Goal: Task Accomplishment & Management: Manage account settings

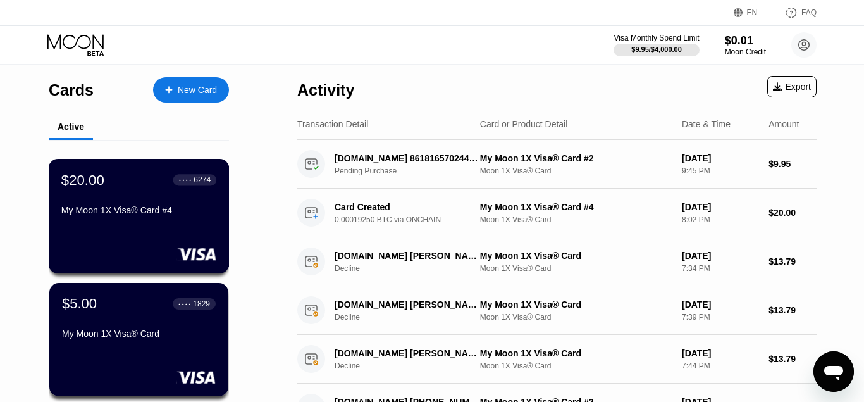
click at [154, 215] on div "My Moon 1X Visa® Card #4" at bounding box center [138, 210] width 155 height 10
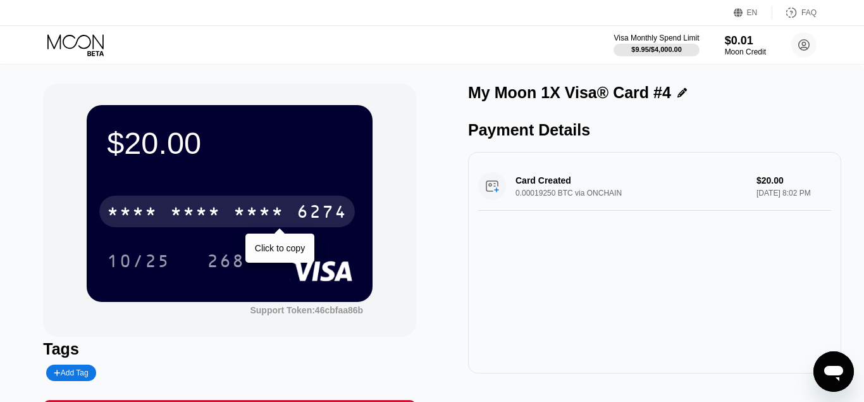
click at [213, 215] on div "* * * *" at bounding box center [195, 213] width 51 height 20
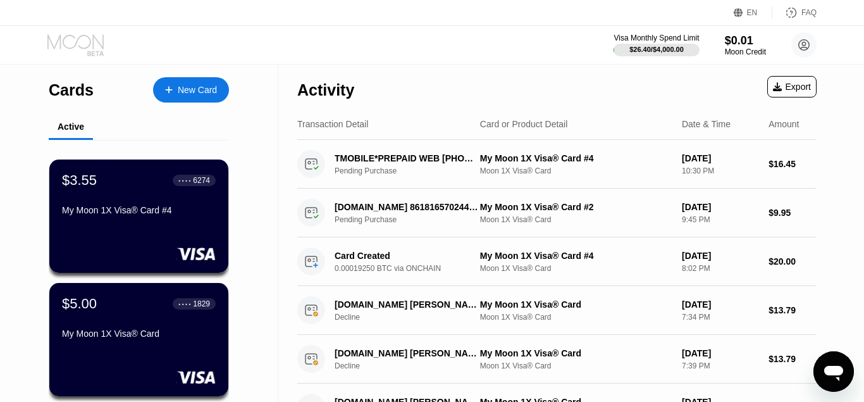
click at [71, 42] on icon at bounding box center [76, 45] width 59 height 22
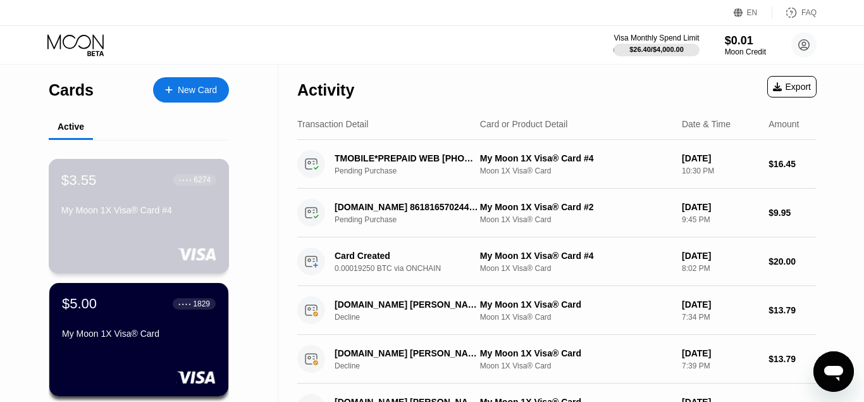
click at [140, 215] on div "My Moon 1X Visa® Card #4" at bounding box center [138, 210] width 155 height 10
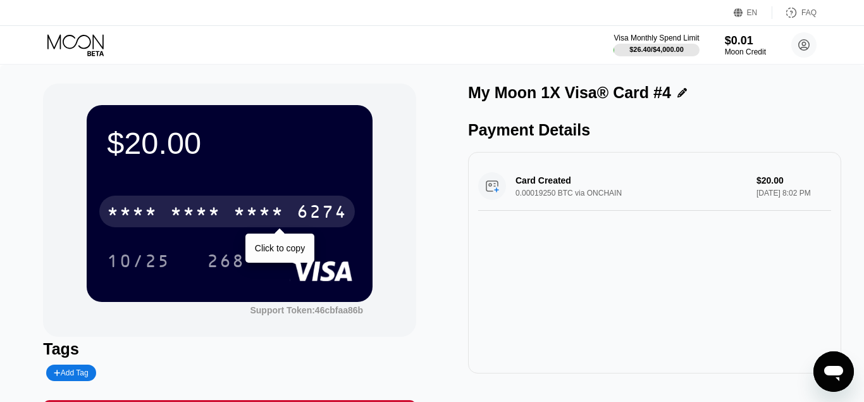
click at [299, 210] on div "6274" at bounding box center [322, 213] width 51 height 20
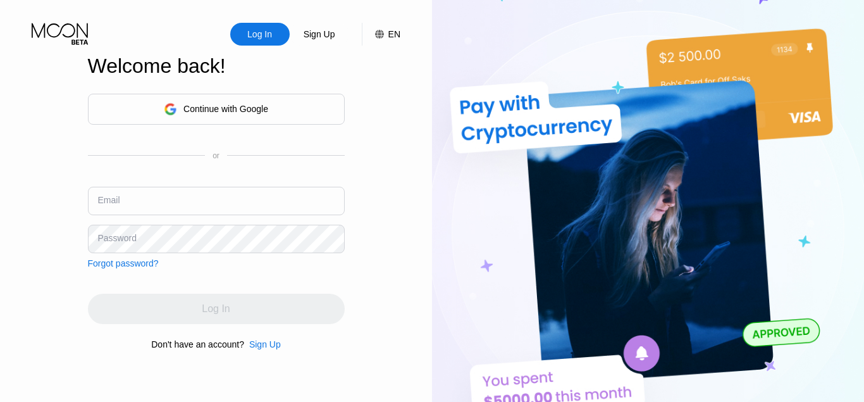
click at [152, 192] on input "text" at bounding box center [216, 201] width 257 height 28
type input "[EMAIL_ADDRESS][DOMAIN_NAME]"
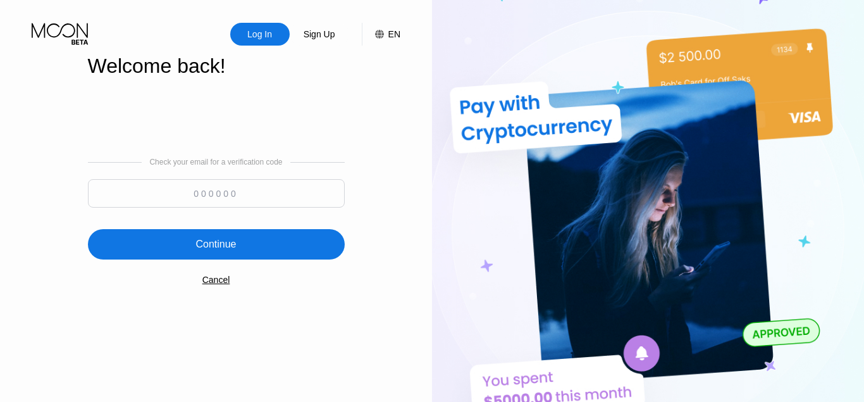
click at [237, 195] on input at bounding box center [216, 193] width 257 height 28
paste input "457971"
type input "457971"
click at [237, 251] on div "Continue" at bounding box center [216, 244] width 257 height 30
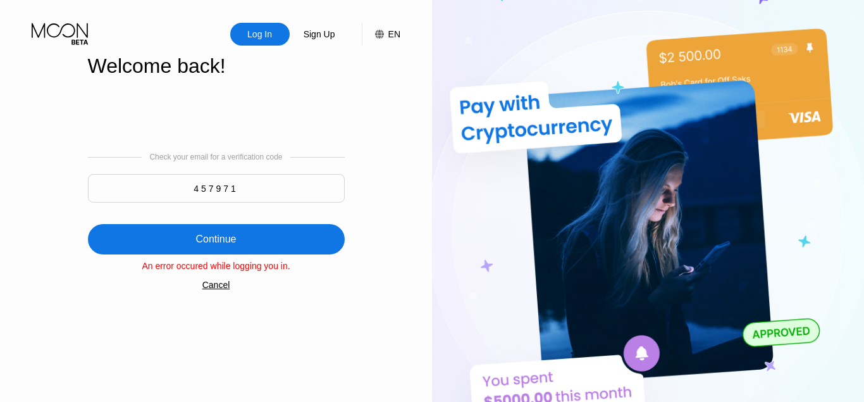
click at [215, 189] on input "457971" at bounding box center [216, 188] width 257 height 28
click at [201, 242] on div "Continue" at bounding box center [215, 239] width 40 height 13
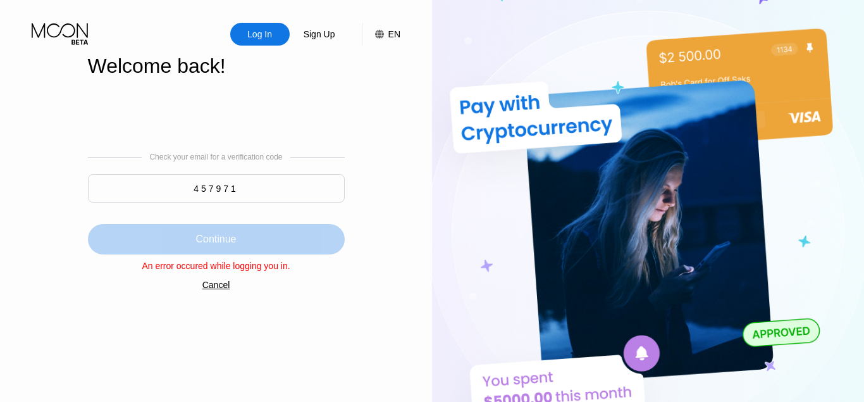
click at [231, 240] on div "Continue" at bounding box center [215, 239] width 40 height 13
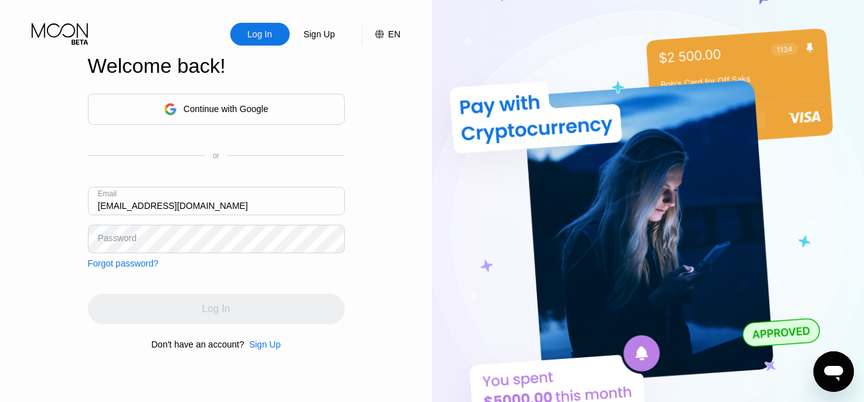
type input "[EMAIL_ADDRESS][DOMAIN_NAME]"
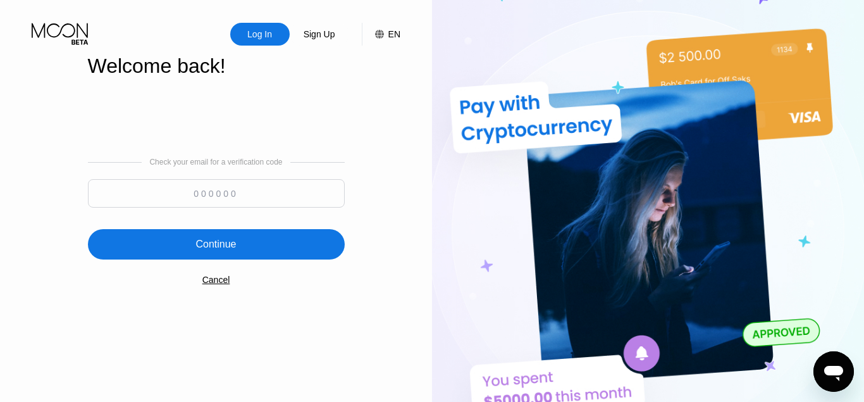
click at [201, 197] on input at bounding box center [216, 193] width 257 height 28
paste input "542398"
type input "542398"
click at [204, 245] on div "Continue" at bounding box center [215, 244] width 40 height 13
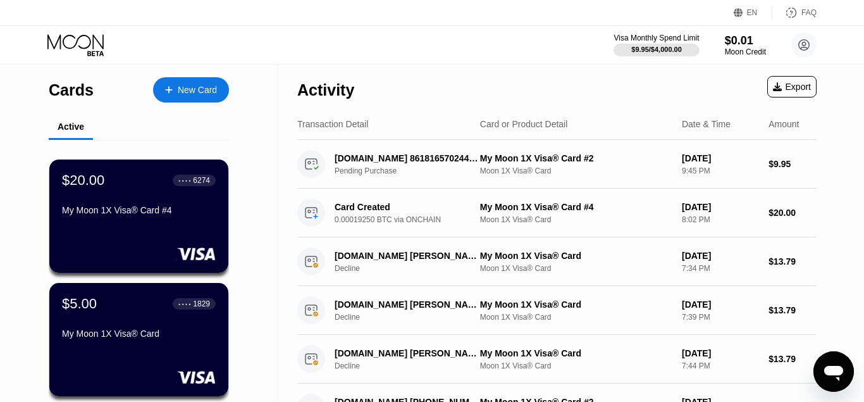
click at [133, 209] on div "My Moon 1X Visa® Card #4" at bounding box center [139, 210] width 154 height 10
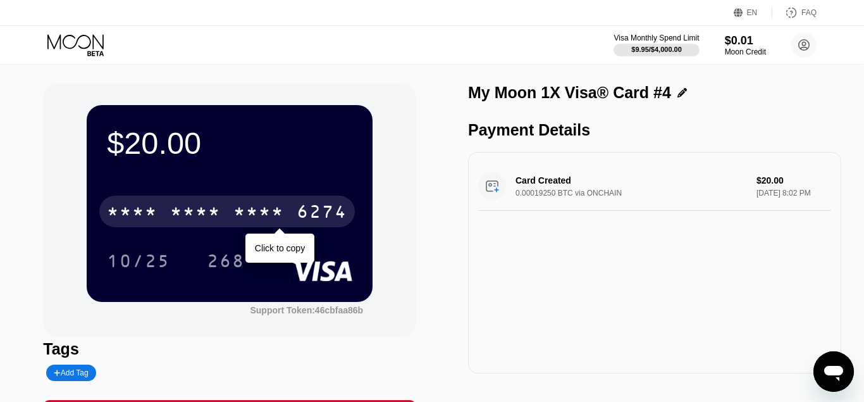
click at [225, 206] on div "* * * * * * * * * * * * 6274" at bounding box center [227, 211] width 256 height 32
